Goal: Communication & Community: Connect with others

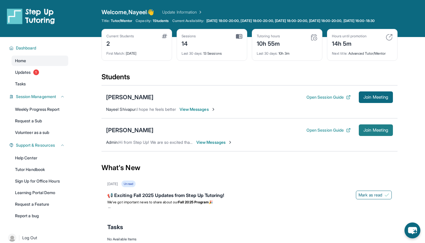
click at [364, 132] on span "Join Meeting" at bounding box center [376, 129] width 25 height 3
click at [225, 145] on span "View Messages" at bounding box center [215, 142] width 36 height 6
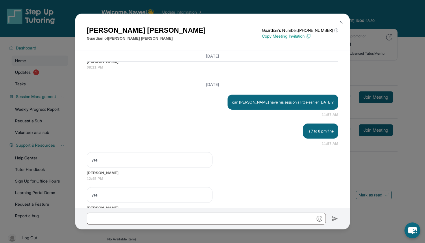
scroll to position [1997, 0]
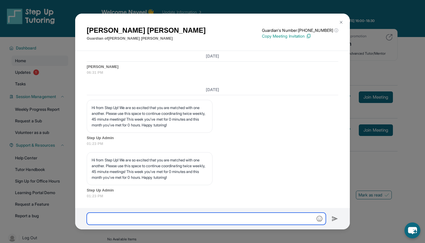
click at [206, 216] on input "text" at bounding box center [206, 219] width 239 height 12
type input "**********"
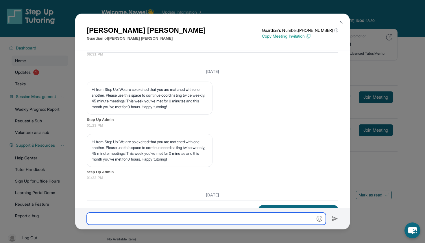
scroll to position [2044, 0]
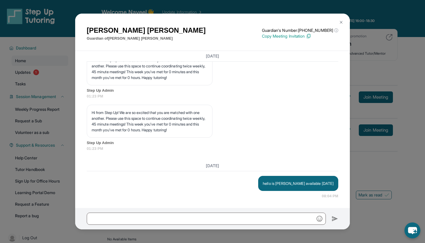
click at [356, 90] on div "[PERSON_NAME] Guardian of [PERSON_NAME] Guardian's Number: [PHONE_NUMBER] ⓘ Thi…" at bounding box center [212, 121] width 425 height 243
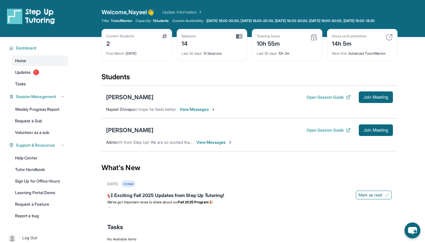
click at [209, 145] on span "View Messages" at bounding box center [215, 142] width 36 height 6
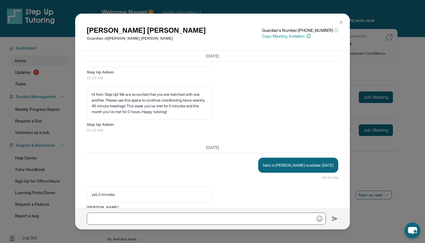
scroll to position [2079, 0]
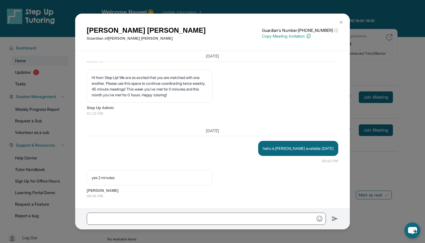
click at [360, 158] on div "[PERSON_NAME] Guardian of [PERSON_NAME] Guardian's Number: [PHONE_NUMBER] ⓘ Thi…" at bounding box center [212, 121] width 425 height 243
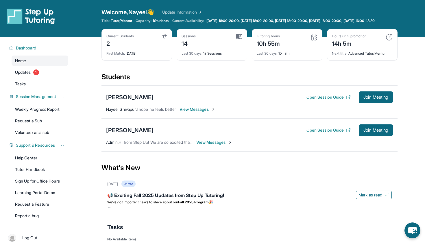
scroll to position [0, 0]
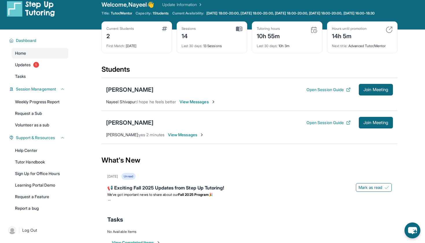
scroll to position [8, 0]
